Goal: Find specific page/section: Find specific page/section

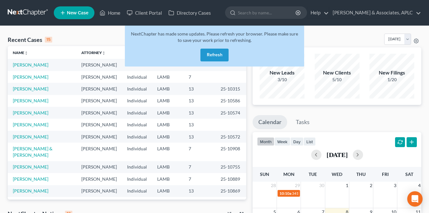
click at [207, 53] on button "Refresh" at bounding box center [214, 55] width 28 height 13
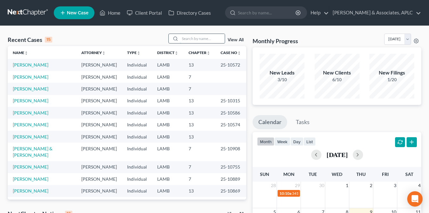
click at [188, 36] on input "search" at bounding box center [202, 38] width 45 height 9
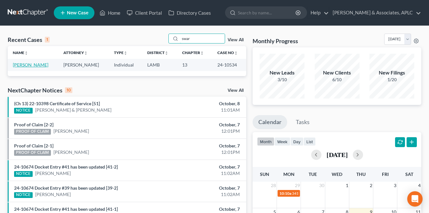
type input "swar"
click at [23, 63] on link "[PERSON_NAME]" at bounding box center [31, 64] width 36 height 5
select select "1"
select select "6"
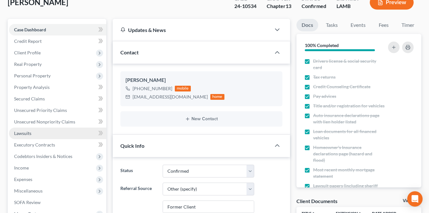
scroll to position [64, 0]
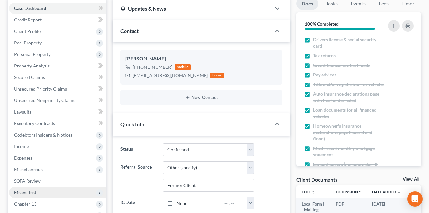
click at [26, 191] on span "Means Test" at bounding box center [25, 192] width 22 height 5
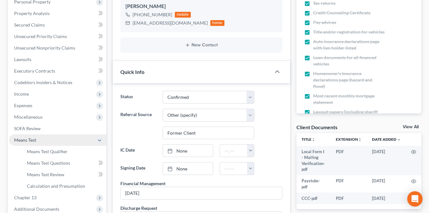
scroll to position [128, 0]
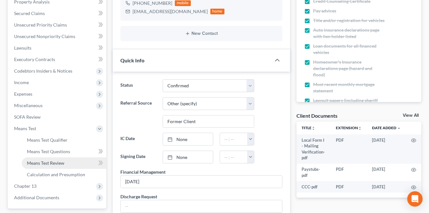
click at [56, 163] on span "Means Test Review" at bounding box center [45, 162] width 37 height 5
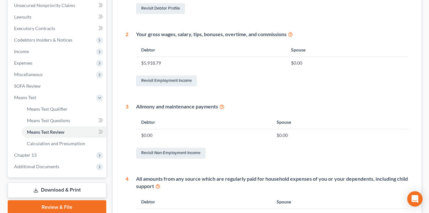
scroll to position [152, 0]
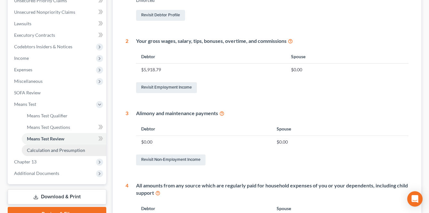
click at [56, 147] on span "Calculation and Presumption" at bounding box center [56, 149] width 58 height 5
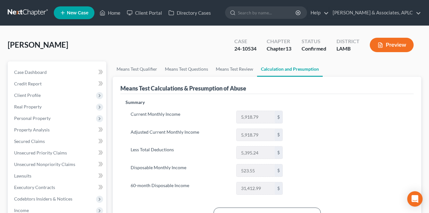
click at [30, 10] on link at bounding box center [28, 13] width 41 height 12
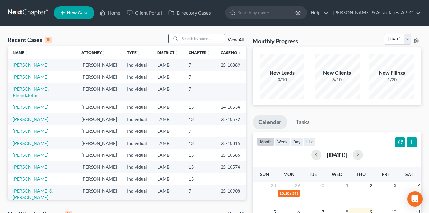
click at [190, 37] on input "search" at bounding box center [202, 38] width 45 height 9
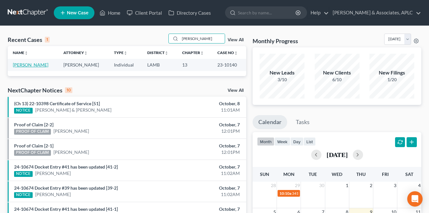
type input "[PERSON_NAME]"
click at [37, 64] on link "[PERSON_NAME]" at bounding box center [31, 64] width 36 height 5
select select "1"
select select "2"
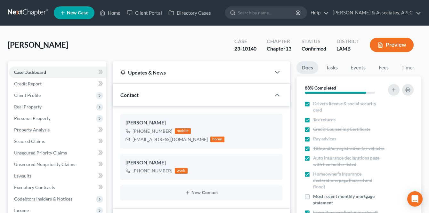
click at [29, 12] on link at bounding box center [28, 13] width 41 height 12
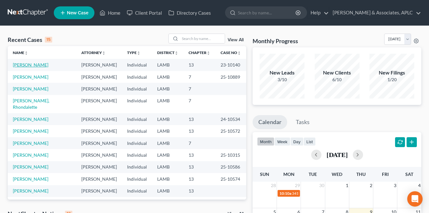
click at [34, 64] on link "Mitchell, Ronnie" at bounding box center [31, 64] width 36 height 5
select select "1"
select select "2"
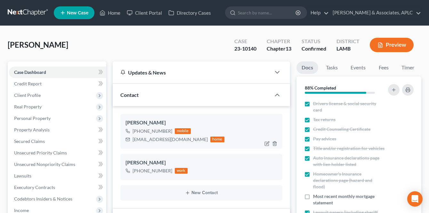
click at [133, 140] on div "[EMAIL_ADDRESS][DOMAIN_NAME]" at bounding box center [169, 139] width 75 height 6
drag, startPoint x: 132, startPoint y: 139, endPoint x: 189, endPoint y: 140, distance: 56.6
click at [189, 140] on div "[EMAIL_ADDRESS][DOMAIN_NAME]" at bounding box center [169, 139] width 75 height 6
copy div "[EMAIL_ADDRESS][DOMAIN_NAME]"
